Goal: Find specific page/section

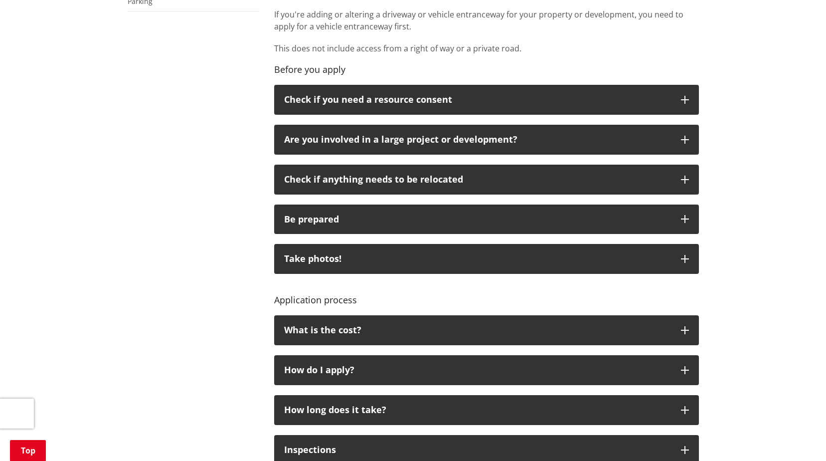
scroll to position [548, 0]
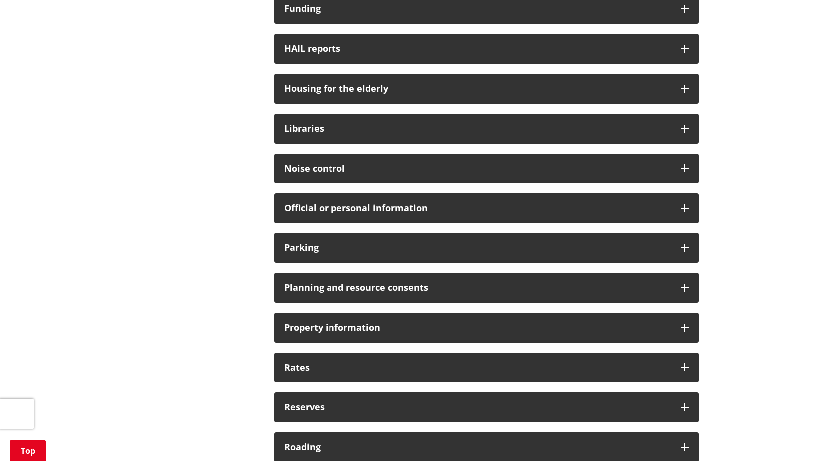
scroll to position [648, 0]
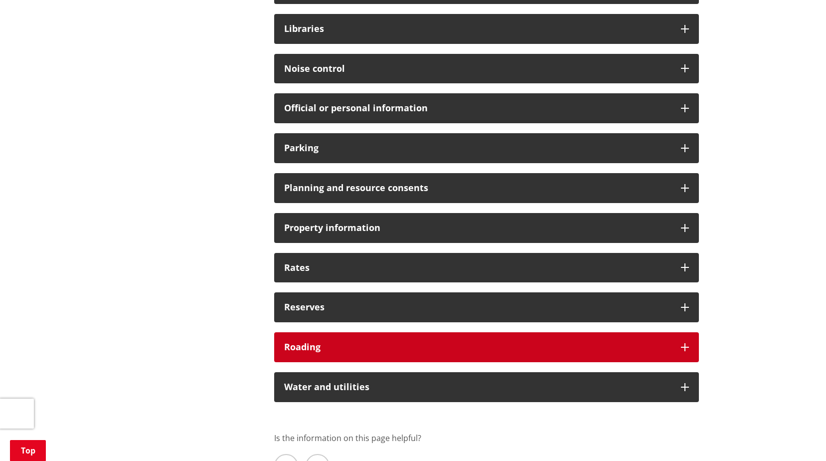
click at [298, 344] on h3 "Roading" at bounding box center [477, 347] width 387 height 10
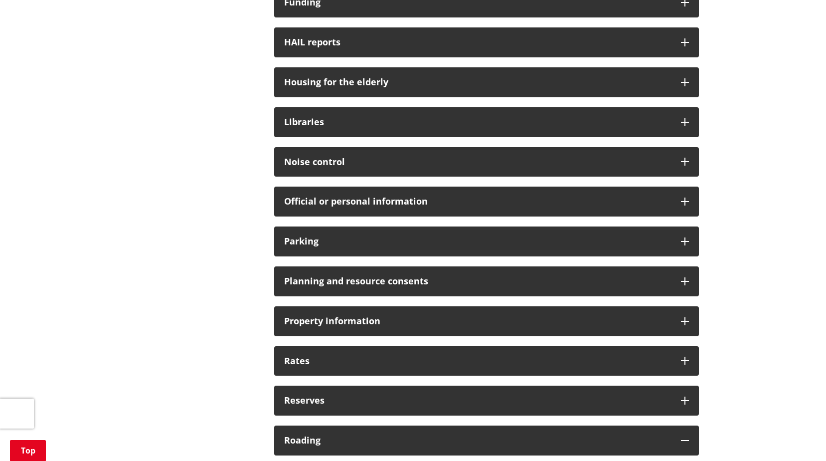
scroll to position [548, 0]
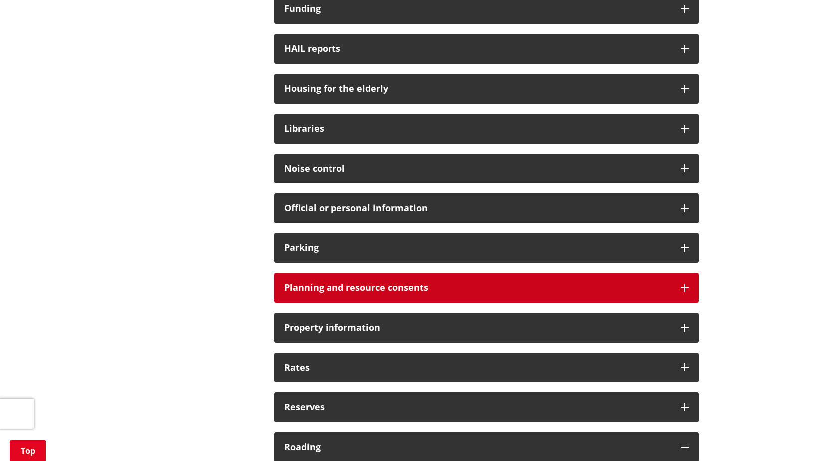
click at [353, 286] on h3 "Planning and resource consents" at bounding box center [477, 288] width 387 height 10
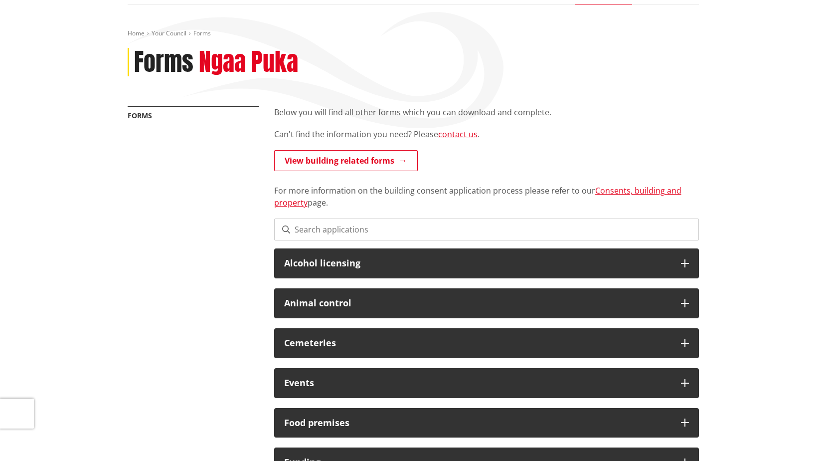
scroll to position [50, 0]
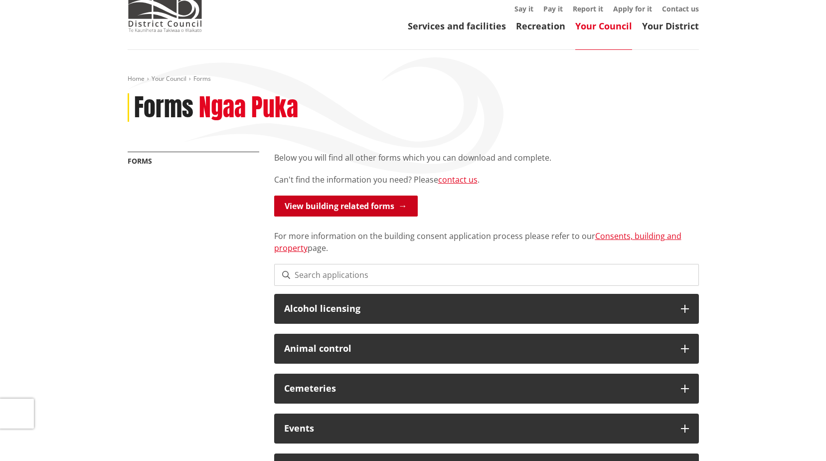
click at [340, 210] on link "View building related forms" at bounding box center [346, 205] width 144 height 21
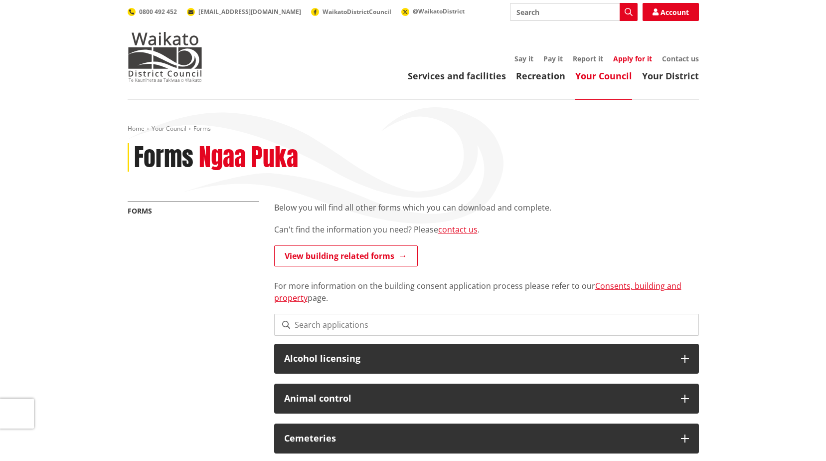
click at [622, 55] on link "Apply for it" at bounding box center [632, 58] width 39 height 9
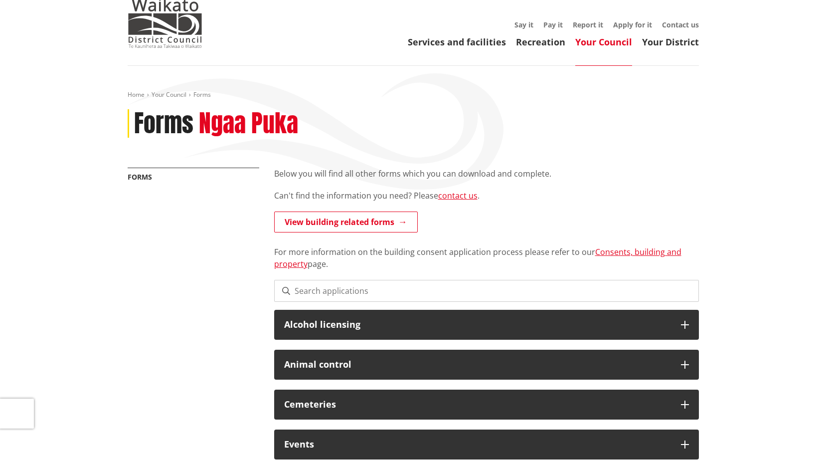
scroll to position [100, 0]
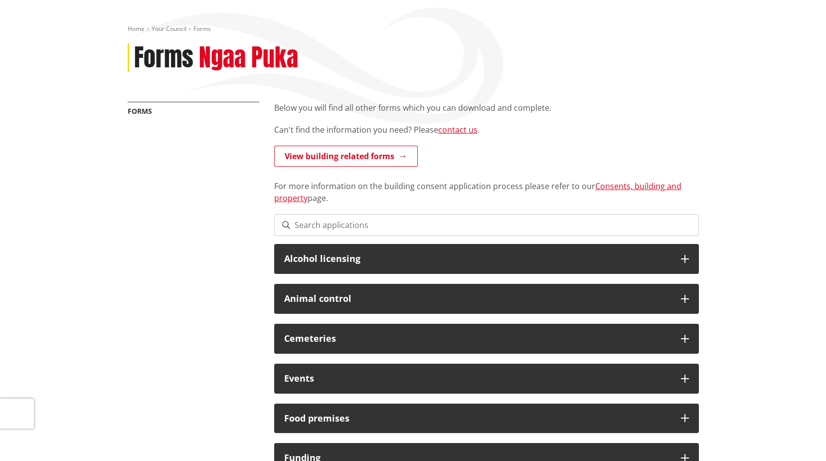
click at [329, 227] on input at bounding box center [486, 225] width 425 height 22
type input "vehicle"
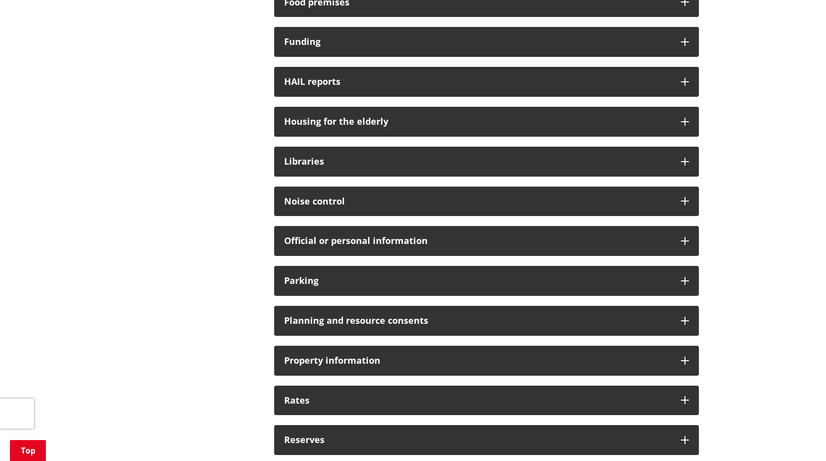
scroll to position [648, 0]
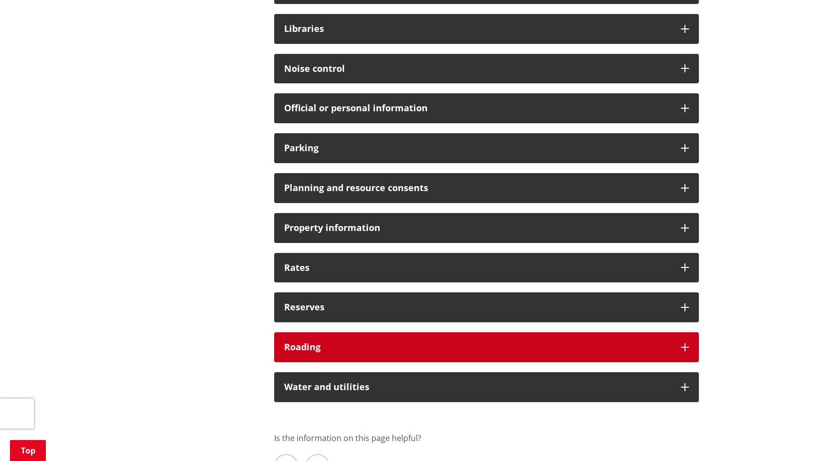
click at [321, 346] on h3 "Roading" at bounding box center [477, 347] width 387 height 10
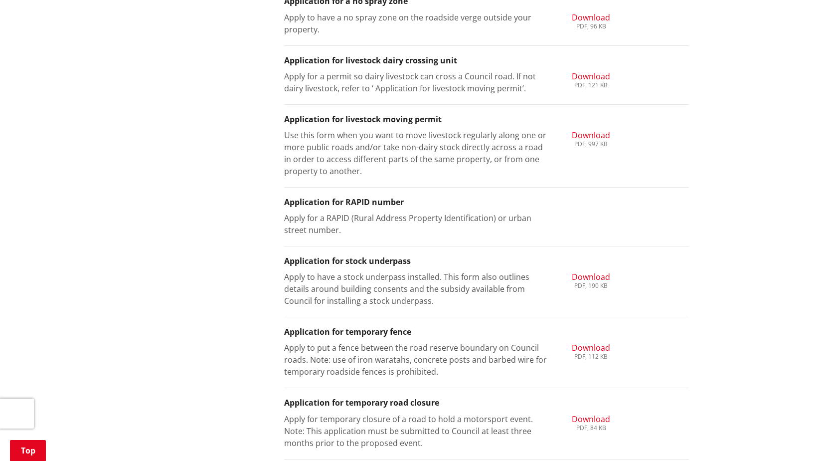
scroll to position [1146, 0]
